Goal: Browse casually

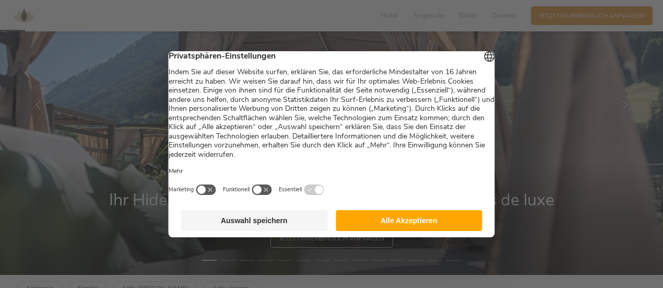
click at [434, 231] on button "Alle Akzeptieren" at bounding box center [409, 220] width 147 height 21
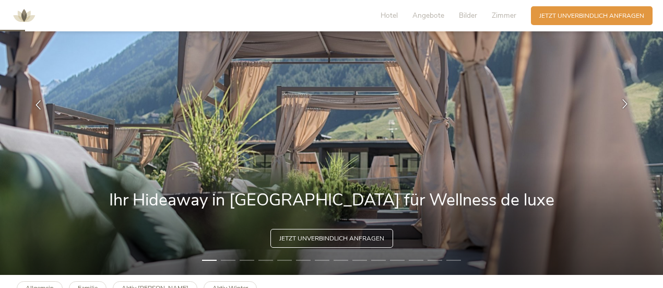
click at [622, 107] on icon at bounding box center [625, 103] width 9 height 9
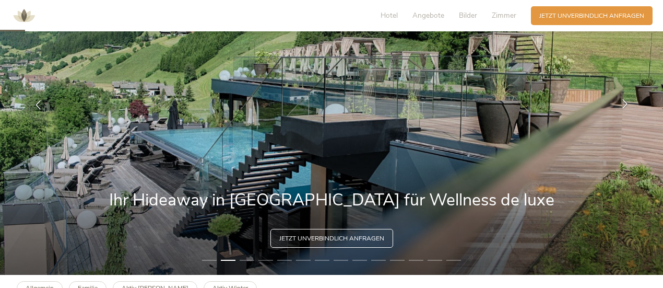
click at [618, 109] on div at bounding box center [625, 105] width 26 height 26
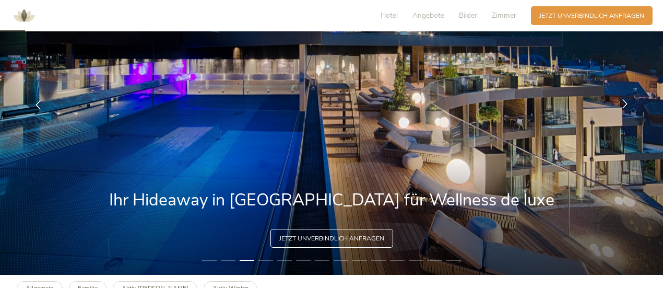
click at [618, 109] on div at bounding box center [625, 105] width 26 height 26
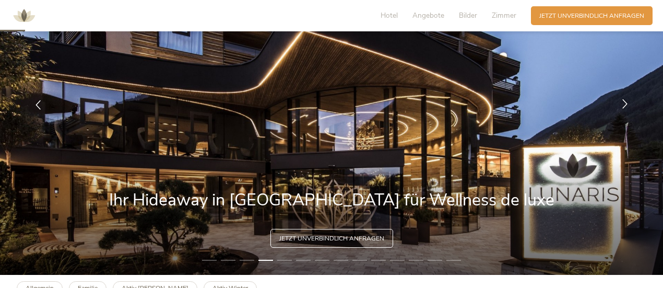
click at [618, 109] on div at bounding box center [625, 105] width 26 height 26
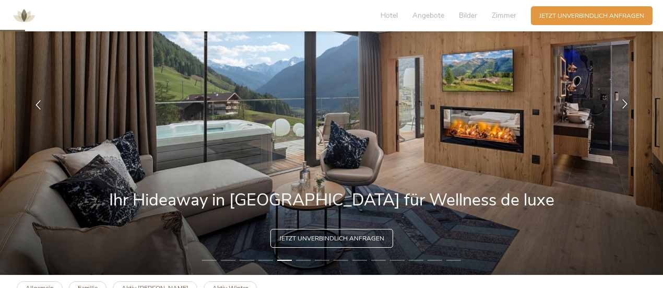
click at [618, 109] on div at bounding box center [625, 105] width 26 height 26
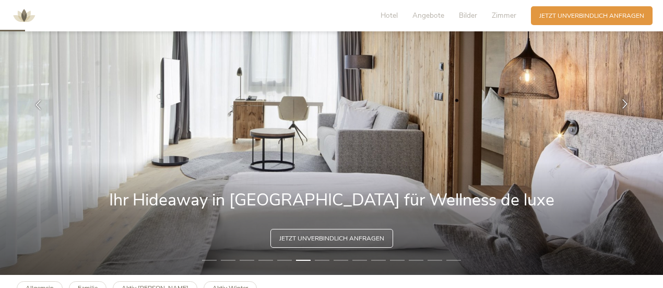
click at [618, 109] on div at bounding box center [625, 105] width 26 height 26
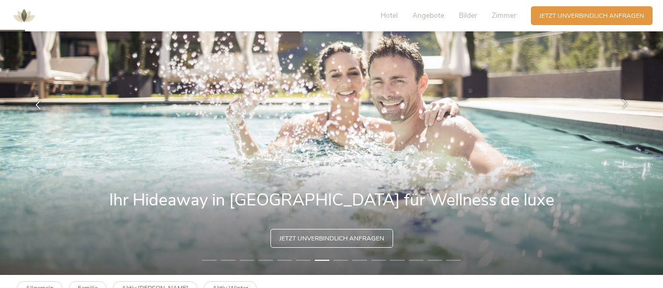
click at [618, 109] on div at bounding box center [625, 105] width 26 height 26
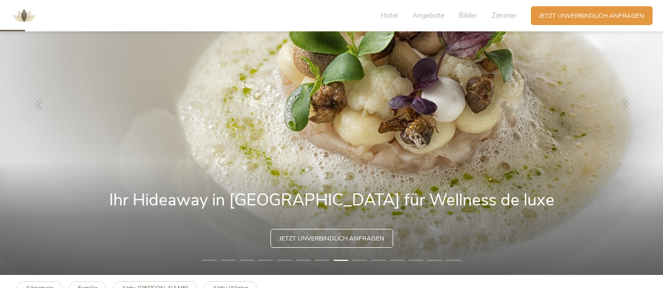
click at [618, 109] on div at bounding box center [625, 105] width 26 height 26
click at [624, 100] on icon at bounding box center [625, 103] width 9 height 9
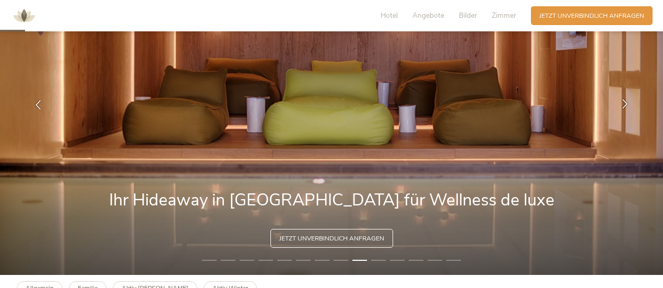
click at [624, 103] on icon at bounding box center [625, 103] width 9 height 9
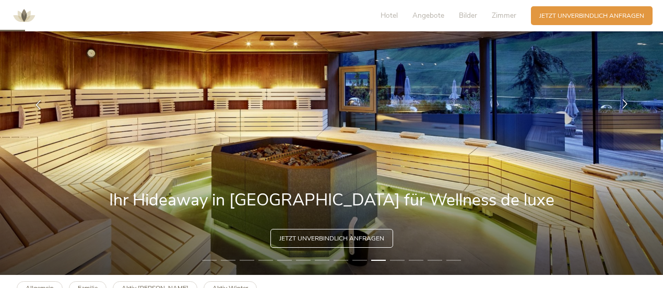
click at [624, 103] on icon at bounding box center [625, 103] width 9 height 9
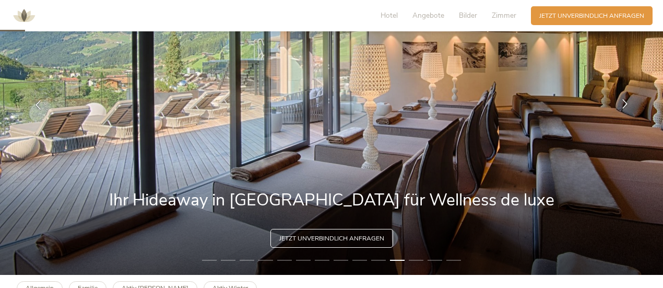
click at [620, 104] on div at bounding box center [625, 105] width 26 height 26
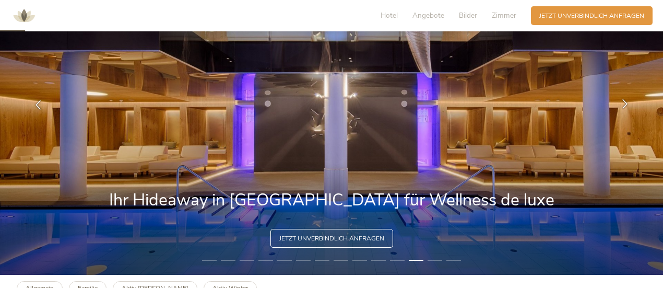
click at [617, 106] on div at bounding box center [625, 105] width 26 height 26
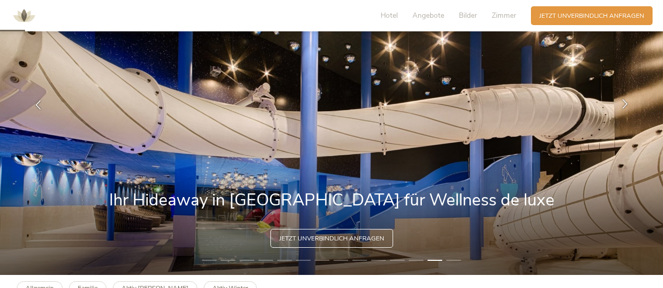
click at [617, 106] on div at bounding box center [625, 105] width 26 height 26
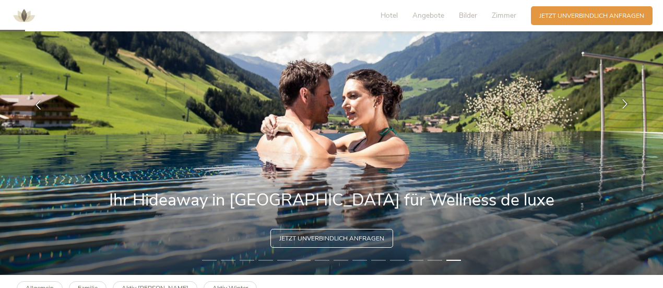
click at [617, 106] on div at bounding box center [625, 105] width 26 height 26
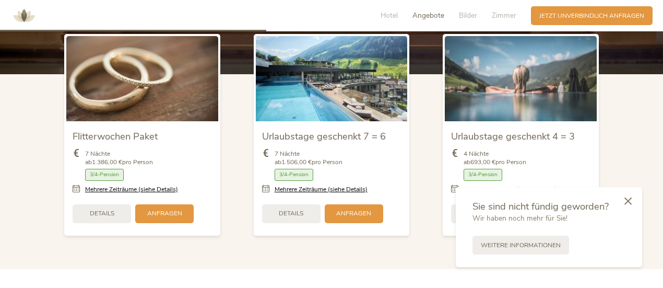
scroll to position [1097, 0]
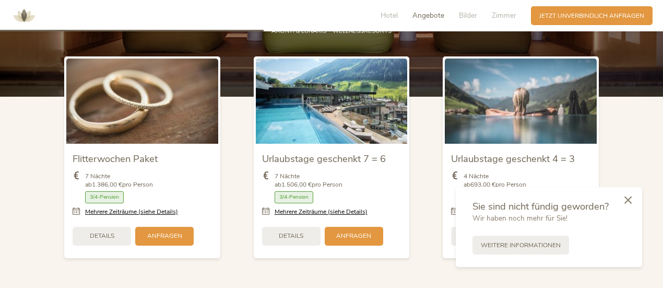
click at [632, 201] on icon at bounding box center [628, 200] width 7 height 8
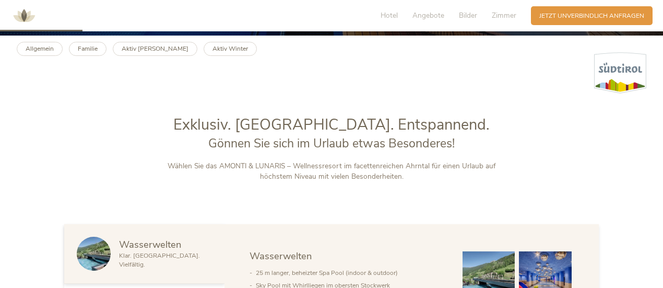
scroll to position [313, 0]
